Goal: Task Accomplishment & Management: Manage account settings

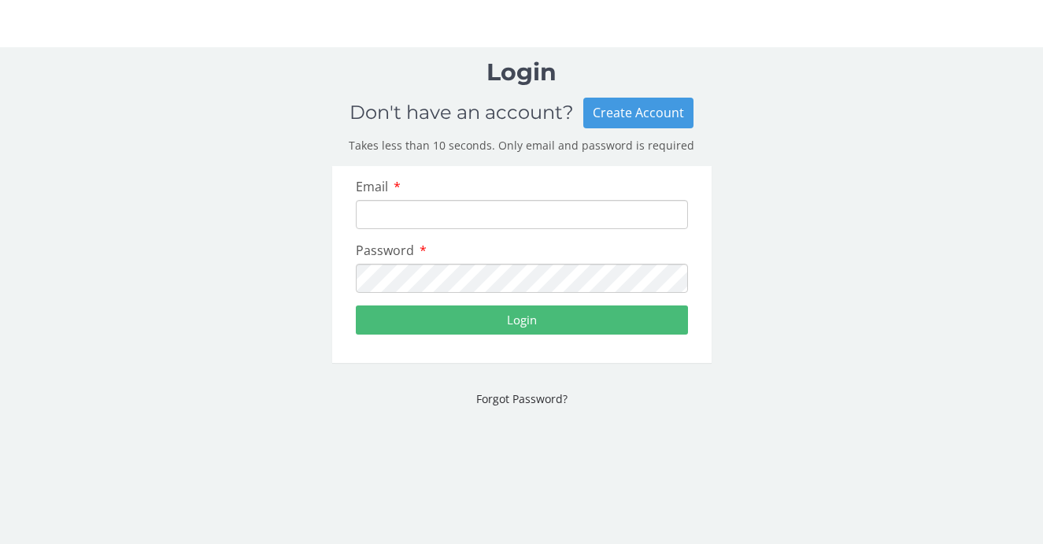
click at [461, 228] on div at bounding box center [522, 214] width 332 height 29
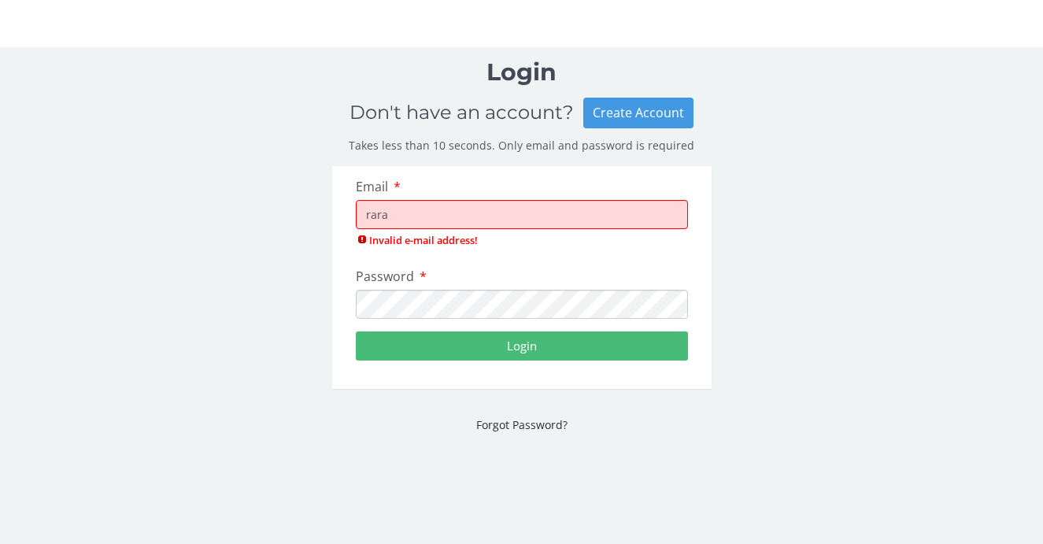
type input "[EMAIL_ADDRESS][DOMAIN_NAME]"
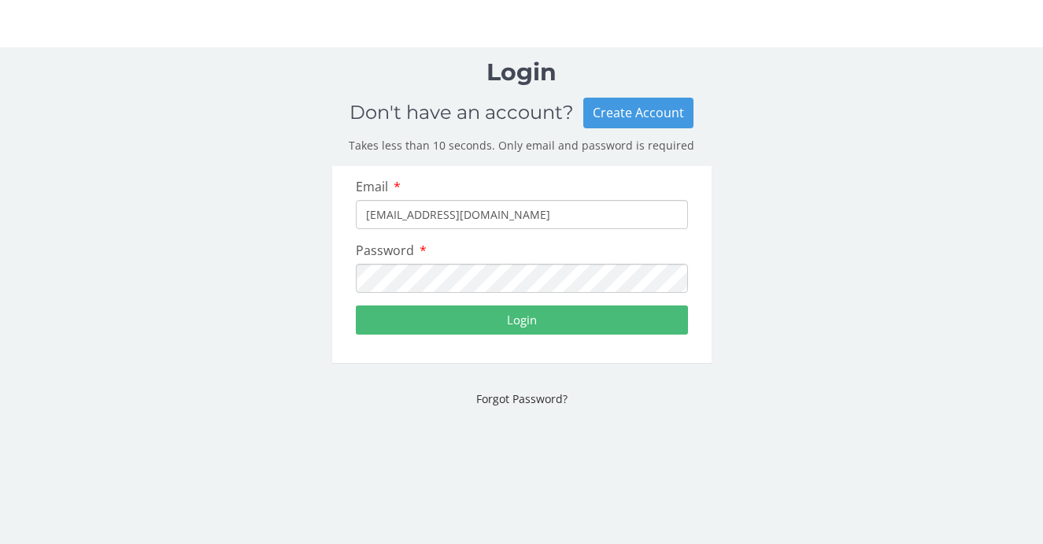
click at [501, 323] on button "Login" at bounding box center [522, 319] width 332 height 29
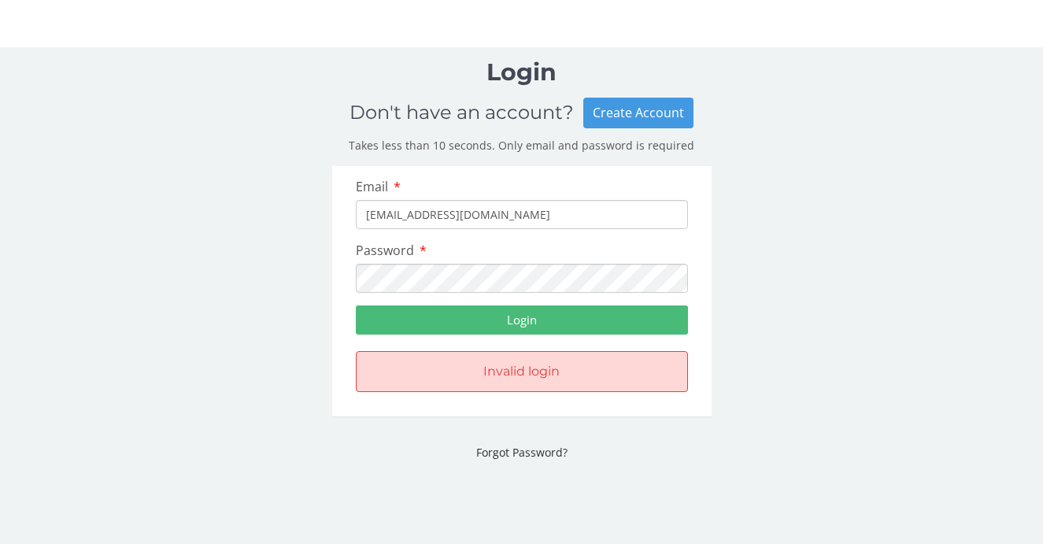
click at [507, 312] on button "Login" at bounding box center [522, 319] width 332 height 29
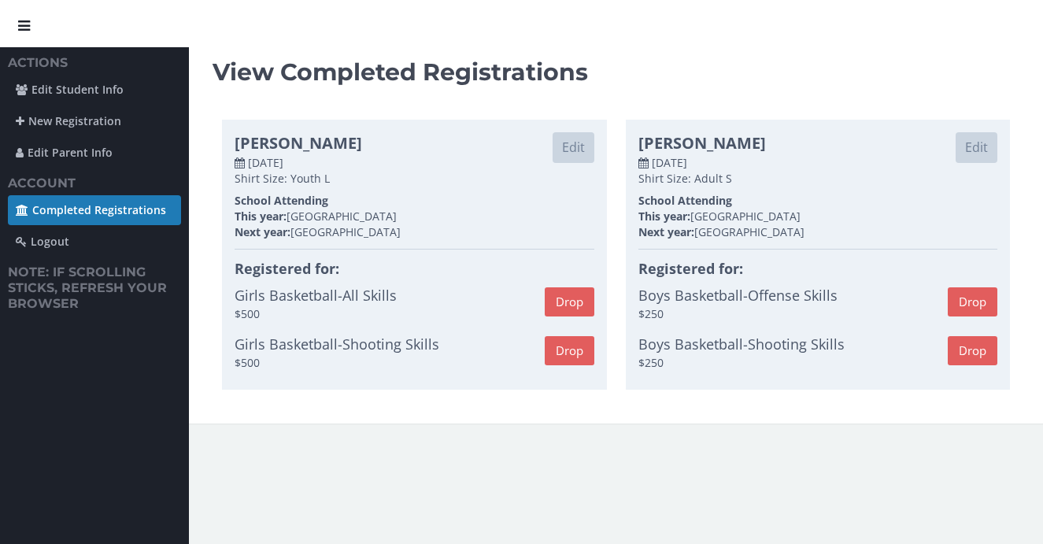
click at [89, 209] on link "Completed Registrations" at bounding box center [94, 210] width 173 height 30
